Goal: Task Accomplishment & Management: Manage account settings

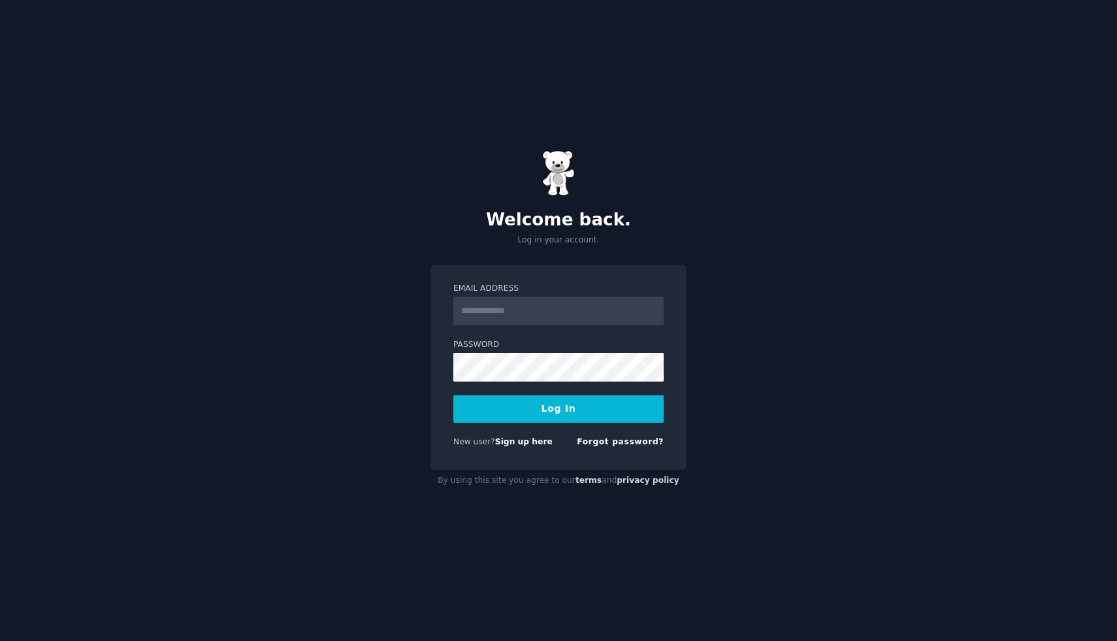
click at [417, 195] on div "Welcome back. Log in your account. Email Address Password Log In New user? Sign…" at bounding box center [558, 320] width 1117 height 641
click at [505, 314] on input "Email Address" at bounding box center [558, 311] width 210 height 29
type input "**********"
click at [562, 407] on button "Log In" at bounding box center [558, 408] width 210 height 27
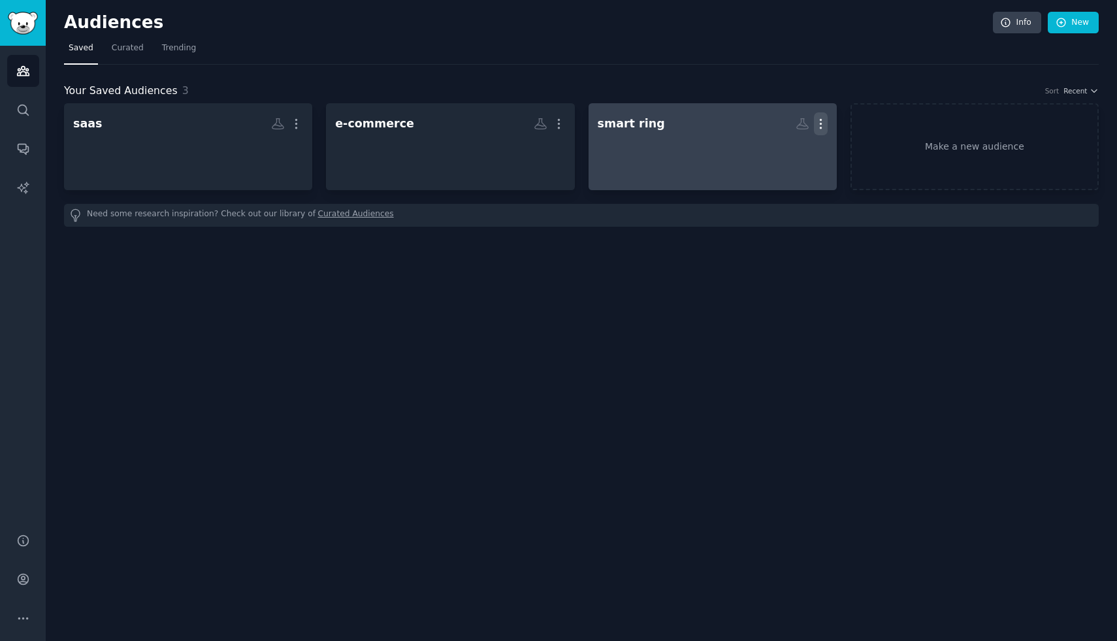
click at [819, 125] on icon "button" at bounding box center [821, 124] width 14 height 14
click at [784, 157] on p "Delete" at bounding box center [785, 151] width 30 height 14
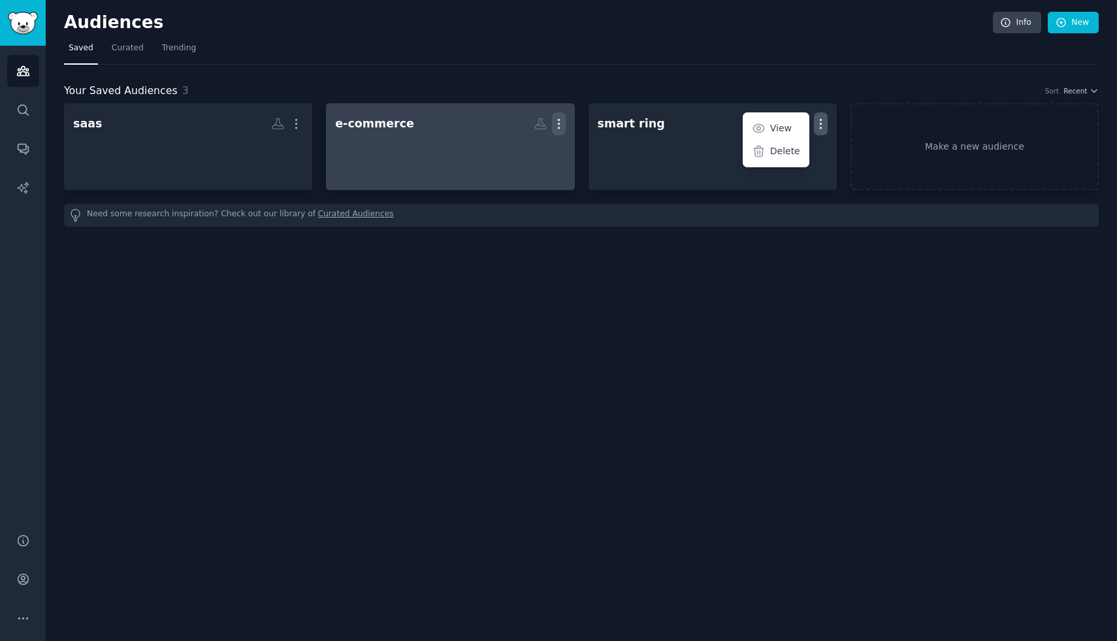
click at [554, 117] on icon "button" at bounding box center [559, 124] width 14 height 14
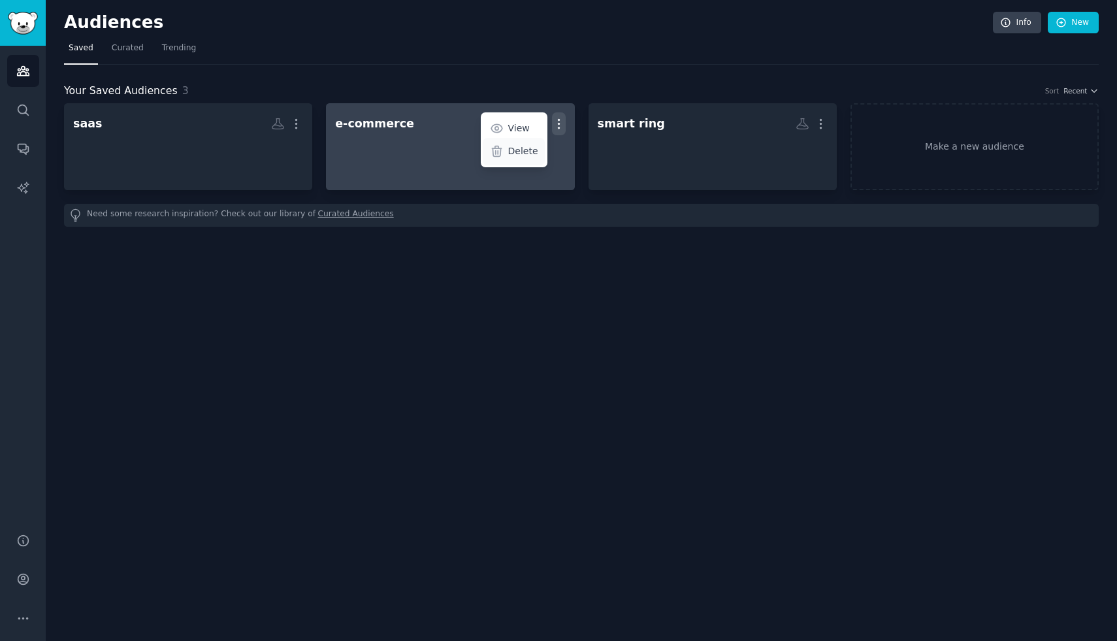
click at [514, 155] on p "Delete" at bounding box center [523, 151] width 30 height 14
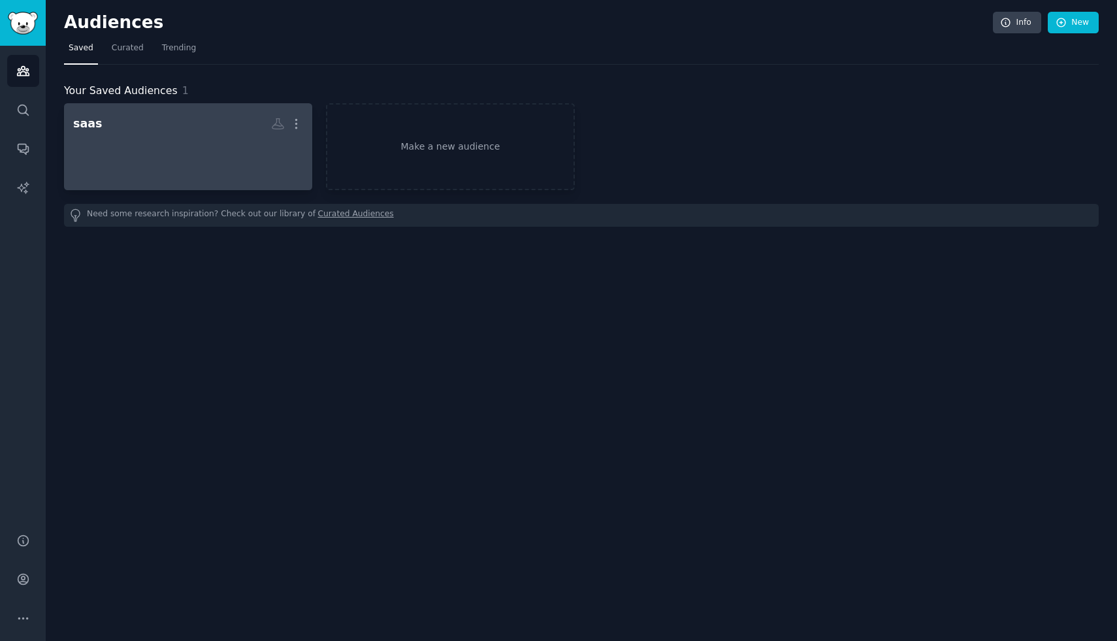
click at [235, 156] on div at bounding box center [188, 158] width 230 height 46
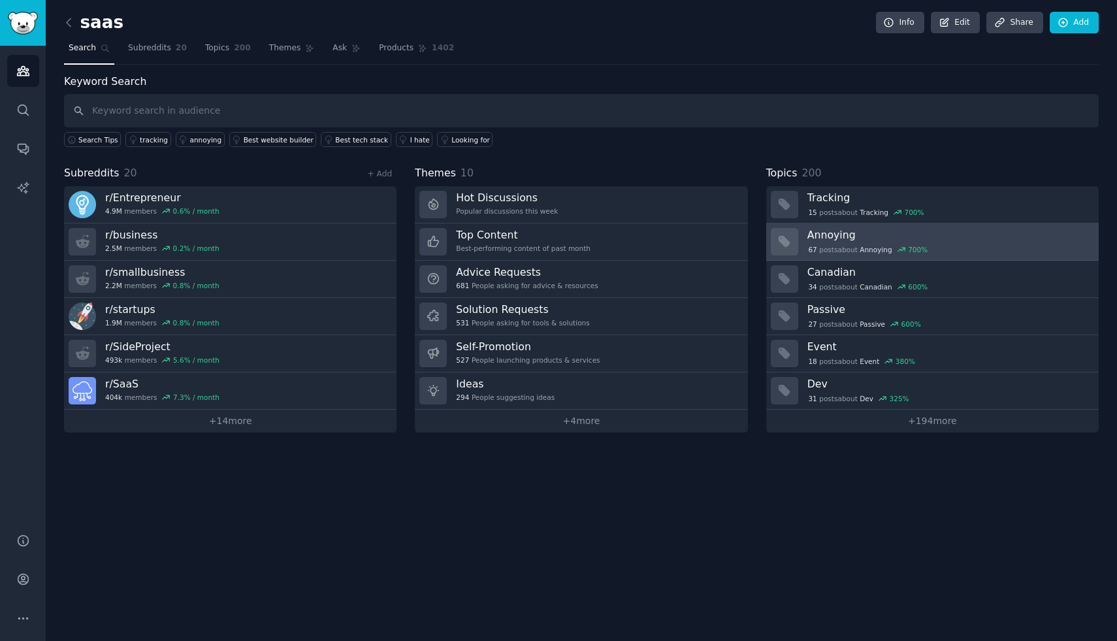
click at [820, 245] on div "67 post s about Annoying 700 %" at bounding box center [867, 250] width 121 height 12
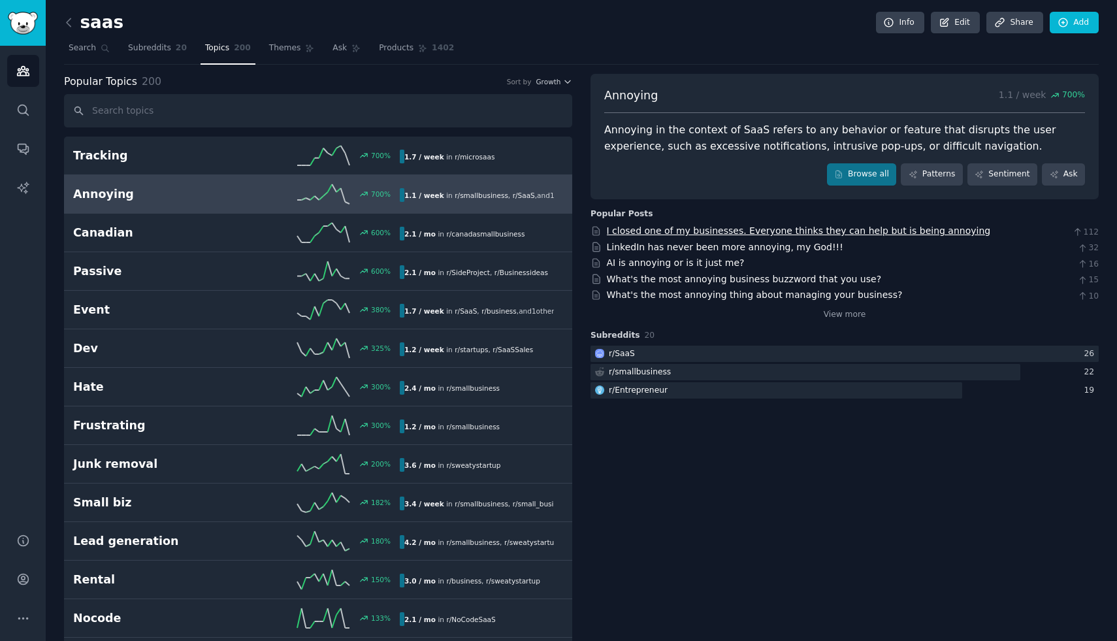
click at [677, 229] on link "I closed one of my businesses. Everyone thinks they can help but is being annoy…" at bounding box center [799, 230] width 384 height 10
